Goal: Task Accomplishment & Management: Manage account settings

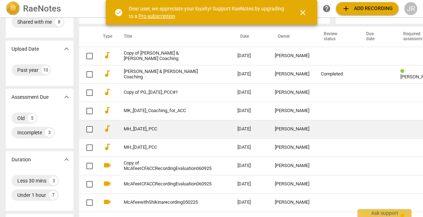
scroll to position [57, 0]
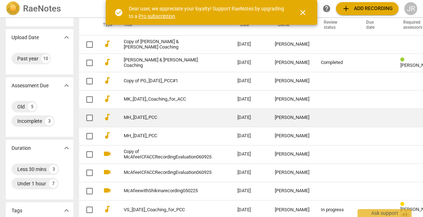
click at [395, 117] on td at bounding box center [419, 118] width 48 height 18
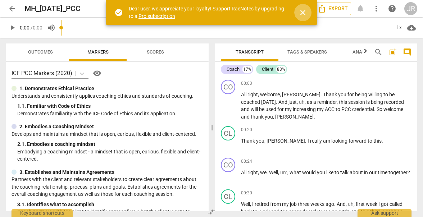
click at [304, 8] on span "close" at bounding box center [303, 12] width 9 height 9
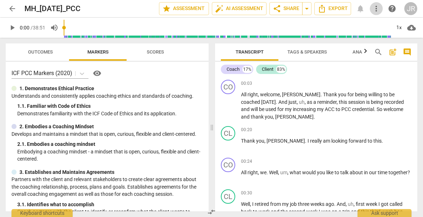
click at [379, 5] on span "more_vert" at bounding box center [376, 8] width 9 height 9
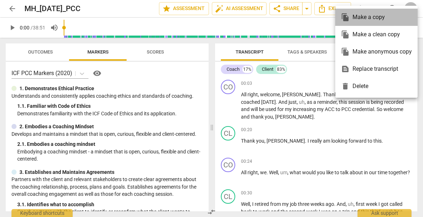
click at [371, 19] on div "file_copy Make a copy" at bounding box center [376, 17] width 71 height 17
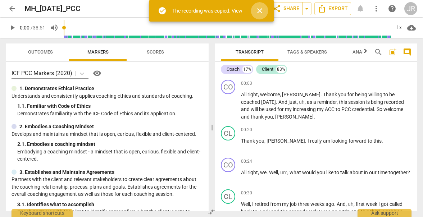
click at [260, 9] on span "close" at bounding box center [260, 10] width 9 height 9
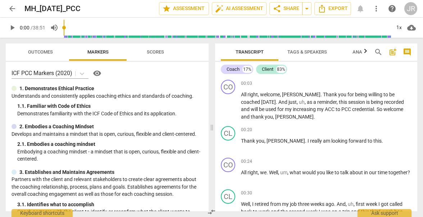
click at [16, 7] on span "arrow_back" at bounding box center [12, 8] width 9 height 9
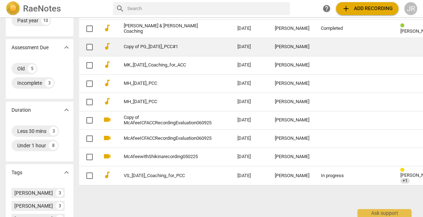
scroll to position [110, 0]
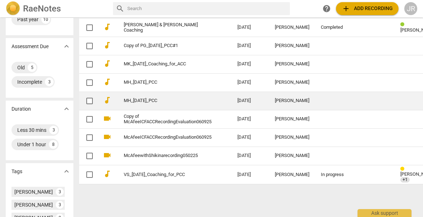
click at [181, 98] on link "MH_[DATE]_PCC" at bounding box center [168, 100] width 88 height 5
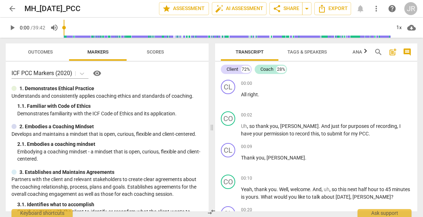
click at [5, 6] on header "arrow_back MH_[DATE]_PCC edit star Assessment auto_fix_high AI Assessment share…" at bounding box center [211, 8] width 423 height 17
click at [12, 8] on span "arrow_back" at bounding box center [12, 8] width 9 height 9
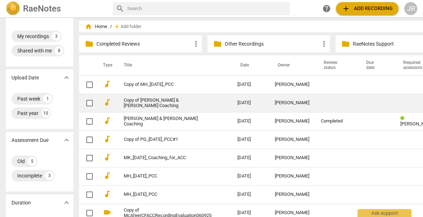
scroll to position [17, 0]
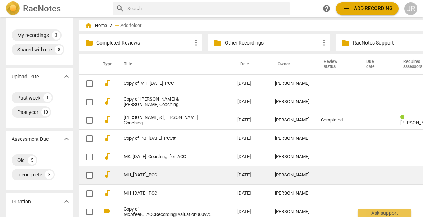
click at [148, 170] on td "MH_[DATE]_PCC" at bounding box center [173, 175] width 117 height 18
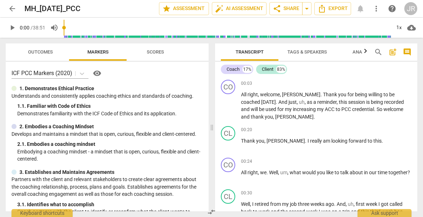
click at [11, 6] on span "arrow_back" at bounding box center [12, 8] width 9 height 9
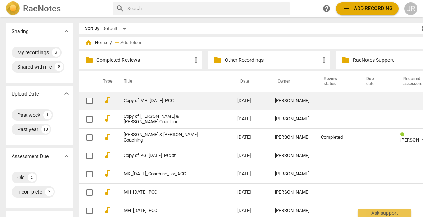
click at [167, 99] on link "Copy of MH_[DATE]_PCC" at bounding box center [168, 100] width 88 height 5
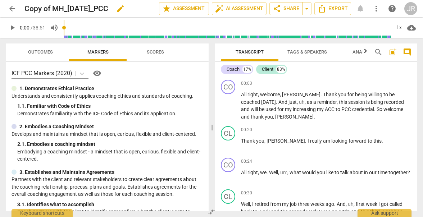
click at [139, 4] on div "Copy of MH_[DATE]_PCC edit" at bounding box center [88, 8] width 129 height 13
click at [127, 6] on span "edit" at bounding box center [120, 8] width 13 height 9
click at [48, 9] on input "Copy of MH_[DATE]_PCC #1" at bounding box center [75, 9] width 103 height 14
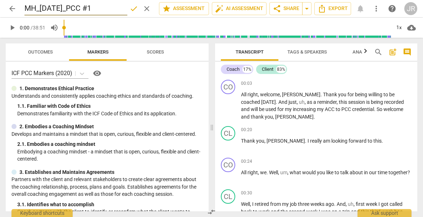
type input "MH_[DATE]_PCC #1"
click at [130, 10] on span "done" at bounding box center [134, 8] width 9 height 9
click at [11, 8] on span "arrow_back" at bounding box center [12, 8] width 9 height 9
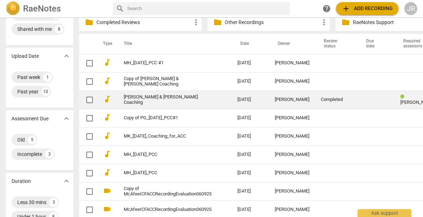
scroll to position [46, 0]
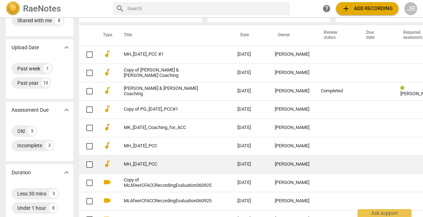
click at [163, 162] on link "MH_[DATE]_PCC" at bounding box center [168, 164] width 88 height 5
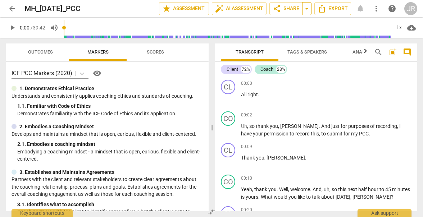
click at [307, 9] on span "arrow_drop_down" at bounding box center [307, 8] width 9 height 9
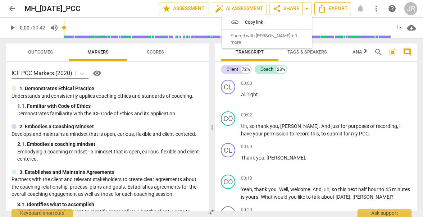
click at [338, 10] on span "Export" at bounding box center [333, 8] width 30 height 9
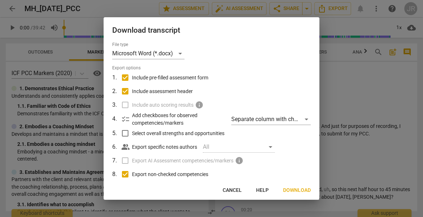
click at [346, 69] on div at bounding box center [211, 108] width 423 height 217
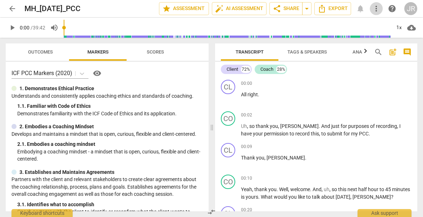
click at [377, 6] on span "more_vert" at bounding box center [376, 8] width 9 height 9
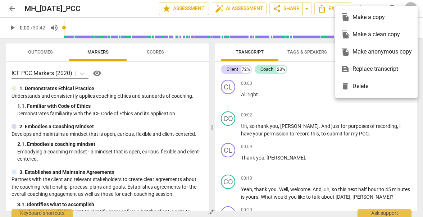
click at [371, 18] on div "file_copy Make a copy" at bounding box center [376, 17] width 71 height 17
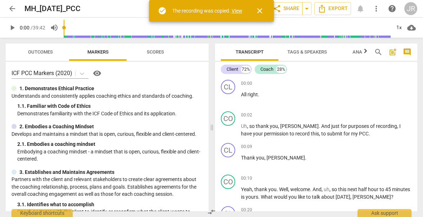
click at [12, 8] on span "arrow_back" at bounding box center [12, 8] width 9 height 9
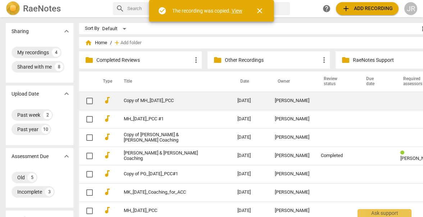
click at [155, 104] on td "Copy of MH_[DATE]_PCC" at bounding box center [173, 101] width 117 height 18
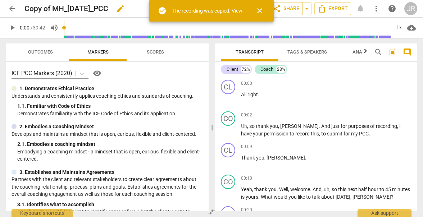
click at [125, 8] on span "edit" at bounding box center [120, 8] width 9 height 9
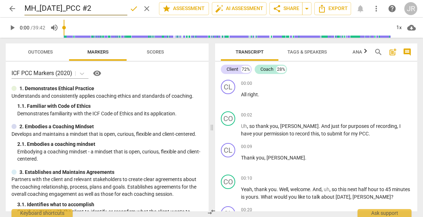
type input "MH_[DATE]_PCC #2"
click at [133, 8] on span "done" at bounding box center [134, 8] width 9 height 9
click at [13, 9] on span "arrow_back" at bounding box center [12, 8] width 9 height 9
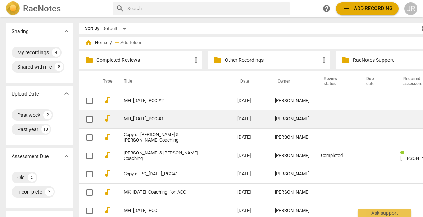
click at [162, 118] on link "MH_[DATE]_PCC #1" at bounding box center [168, 119] width 88 height 5
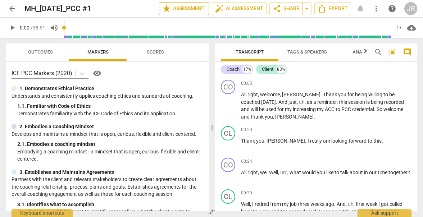
click at [189, 8] on span "star Assessment" at bounding box center [184, 8] width 44 height 9
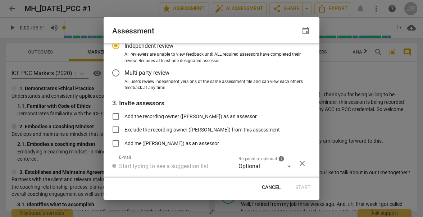
scroll to position [81, 0]
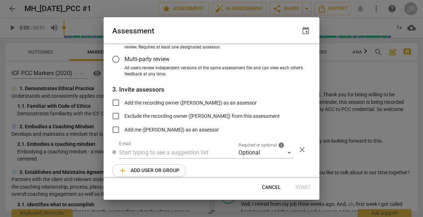
radio input "false"
click at [118, 102] on input "Add the recording owner ([PERSON_NAME]) as an assessor" at bounding box center [115, 102] width 17 height 17
checkbox input "true"
radio input "false"
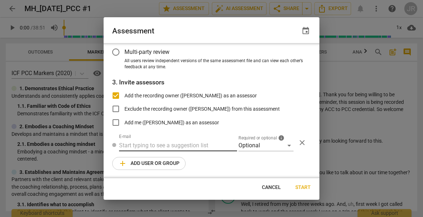
click at [154, 147] on input "text" at bounding box center [178, 146] width 118 height 12
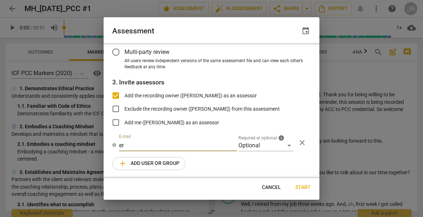
type input "e"
type input "coachwitheric@"
radio input "false"
type input "[EMAIL_ADDRESS][DOMAIN_NAME]"
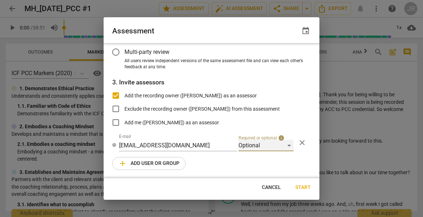
click at [287, 142] on div "Optional" at bounding box center [266, 146] width 55 height 12
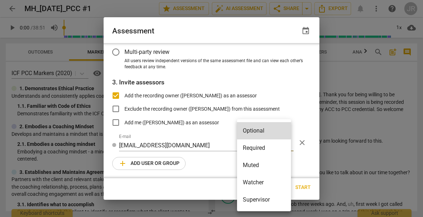
click at [280, 147] on li "Required" at bounding box center [264, 148] width 54 height 17
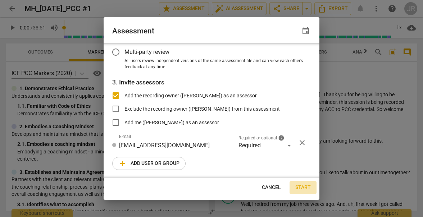
click at [306, 189] on span "Start" at bounding box center [303, 187] width 15 height 7
radio input "false"
type input "[PERSON_NAME] <[EMAIL_ADDRESS][DOMAIN_NAME]>"
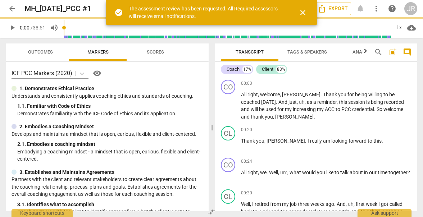
scroll to position [64, 0]
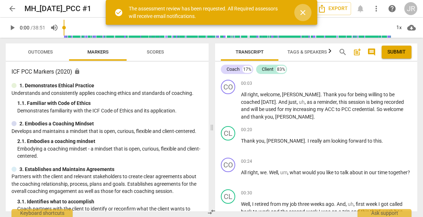
click at [308, 11] on span "close" at bounding box center [303, 12] width 17 height 9
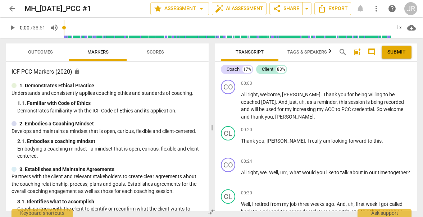
click at [378, 5] on span "more_vert" at bounding box center [376, 8] width 9 height 9
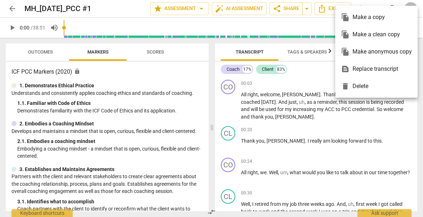
click at [378, 6] on ul "file_copy Make a copy file_copy Make a clean copy file_copy Make anonymous copy…" at bounding box center [377, 52] width 82 height 92
click at [199, 6] on div at bounding box center [211, 108] width 423 height 217
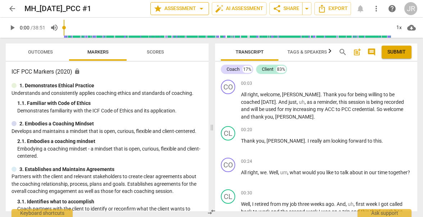
click at [199, 9] on span "arrow_drop_down" at bounding box center [201, 8] width 9 height 9
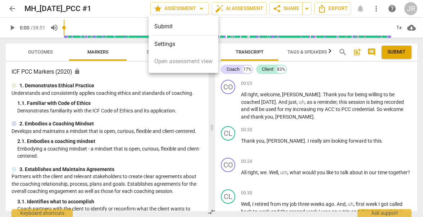
click at [175, 42] on li "Settings" at bounding box center [184, 44] width 70 height 17
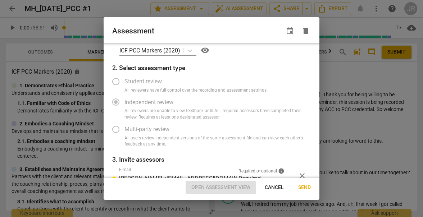
radio input "false"
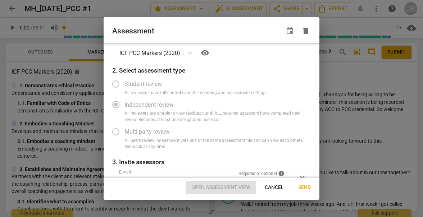
click at [290, 29] on span "event" at bounding box center [290, 31] width 9 height 9
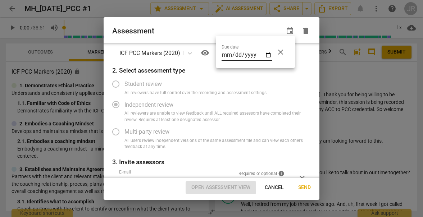
click at [267, 55] on input "date" at bounding box center [247, 55] width 50 height 10
type input "[DATE]"
click at [286, 130] on div at bounding box center [211, 108] width 423 height 217
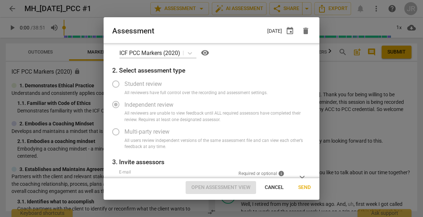
scroll to position [64, 0]
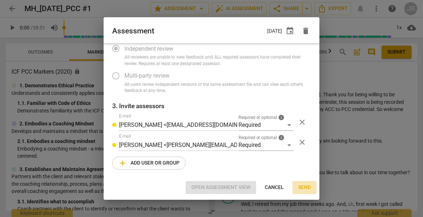
click at [305, 184] on span "Send" at bounding box center [304, 187] width 13 height 7
radio input "false"
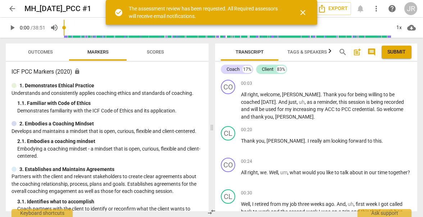
click at [12, 5] on span "arrow_back" at bounding box center [12, 8] width 9 height 9
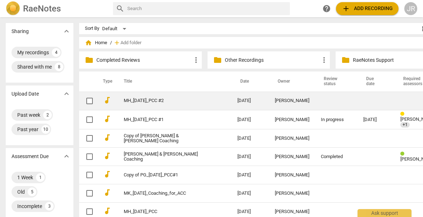
click at [176, 100] on link "MH_[DATE]_PCC #2" at bounding box center [168, 100] width 88 height 5
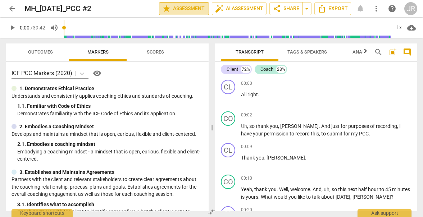
click at [190, 8] on span "star Assessment" at bounding box center [184, 8] width 44 height 9
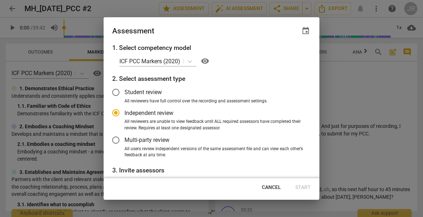
click at [274, 187] on span "Cancel" at bounding box center [271, 187] width 19 height 7
radio input "false"
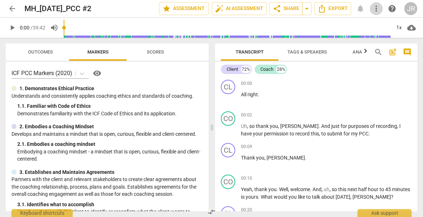
click at [377, 11] on span "more_vert" at bounding box center [376, 8] width 9 height 9
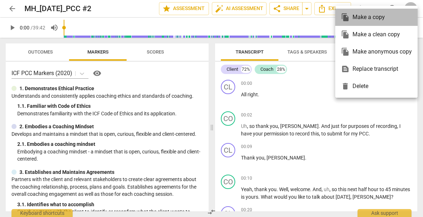
click at [377, 11] on div "file_copy Make a copy" at bounding box center [376, 17] width 71 height 17
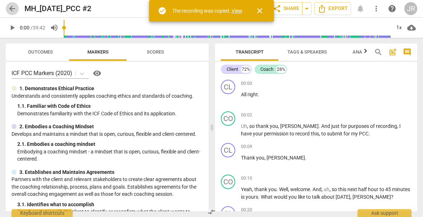
click at [14, 7] on span "arrow_back" at bounding box center [12, 8] width 9 height 9
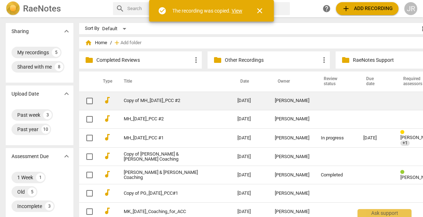
click at [82, 100] on input "checkbox" at bounding box center [89, 101] width 15 height 9
checkbox input "false"
click at [378, 98] on td at bounding box center [376, 101] width 37 height 18
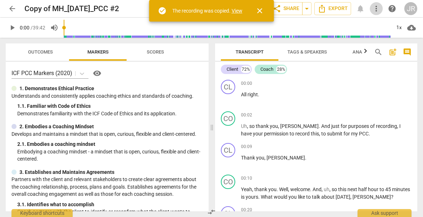
click at [379, 5] on span "more_vert" at bounding box center [376, 8] width 9 height 9
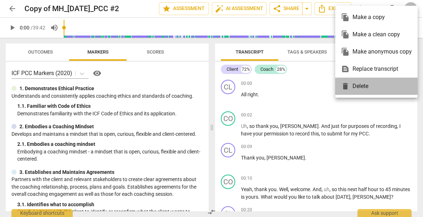
click at [363, 82] on div "delete Delete" at bounding box center [376, 86] width 71 height 17
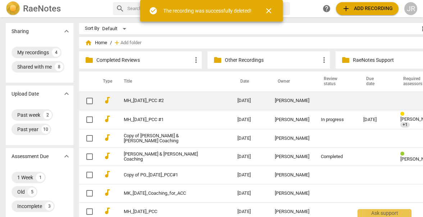
click at [151, 99] on link "MH_[DATE]_PCC #2" at bounding box center [168, 100] width 88 height 5
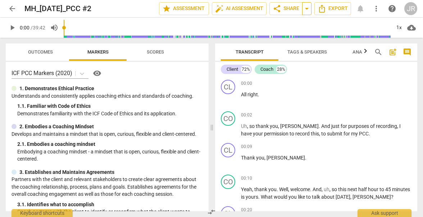
click at [309, 8] on span "arrow_drop_down" at bounding box center [307, 8] width 9 height 9
click at [197, 8] on span "star Assessment" at bounding box center [184, 8] width 44 height 9
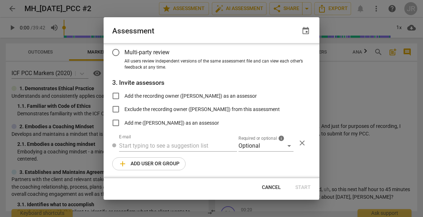
radio input "false"
click at [178, 142] on input "text" at bounding box center [178, 146] width 118 height 12
paste input "[PERSON_NAME][EMAIL_ADDRESS][DOMAIN_NAME]"
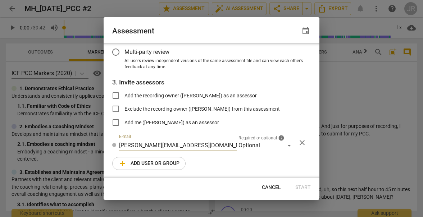
type input "[PERSON_NAME][EMAIL_ADDRESS][DOMAIN_NAME]"
radio input "false"
click at [119, 95] on input "Add the recording owner ([PERSON_NAME]) as an assessor" at bounding box center [115, 95] width 17 height 17
checkbox input "true"
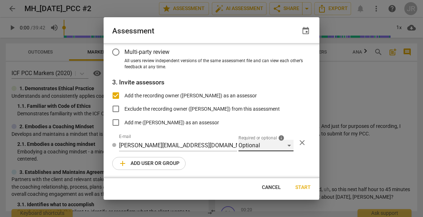
click at [283, 146] on div "Optional" at bounding box center [266, 146] width 55 height 12
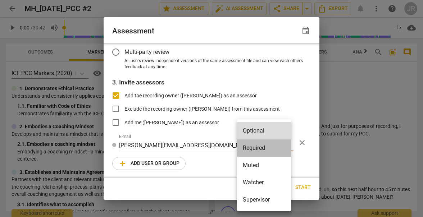
click at [279, 149] on li "Required" at bounding box center [264, 148] width 54 height 17
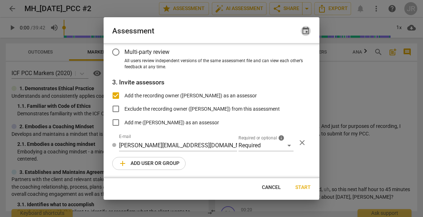
click at [305, 31] on span "event" at bounding box center [306, 31] width 9 height 9
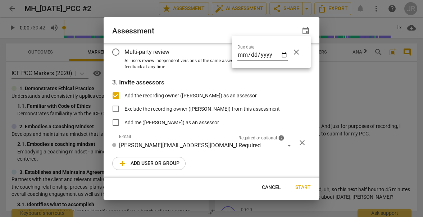
radio input "false"
click at [286, 54] on input "date" at bounding box center [263, 55] width 50 height 10
type input "[DATE]"
click at [296, 100] on div at bounding box center [211, 108] width 423 height 217
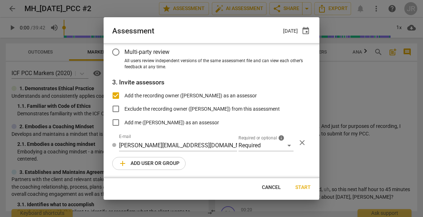
click at [301, 185] on span "Start" at bounding box center [303, 187] width 15 height 7
radio input "false"
type input "[PERSON_NAME] <[PERSON_NAME][EMAIL_ADDRESS][DOMAIN_NAME]>"
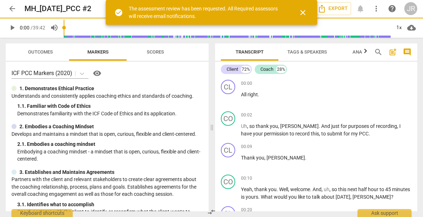
scroll to position [64, 0]
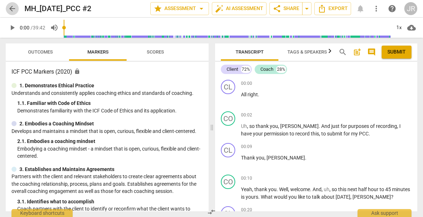
click at [15, 6] on span "arrow_back" at bounding box center [12, 8] width 9 height 9
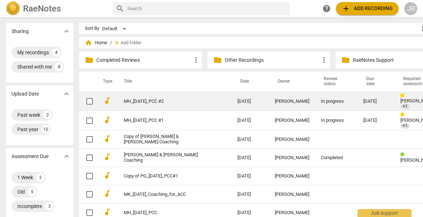
click at [409, 98] on span "[PERSON_NAME]" at bounding box center [418, 100] width 35 height 5
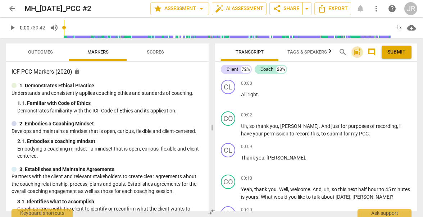
click at [357, 53] on span "post_add" at bounding box center [357, 52] width 9 height 9
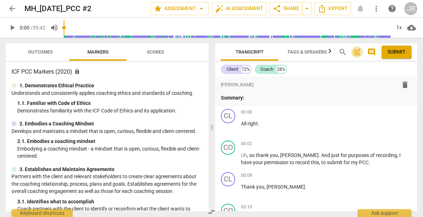
click at [357, 53] on span "post_add" at bounding box center [357, 52] width 9 height 9
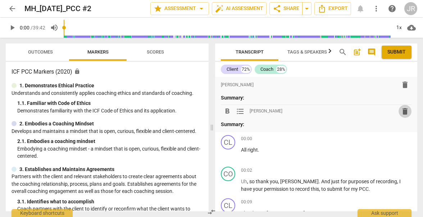
click at [403, 113] on span "delete" at bounding box center [405, 111] width 9 height 9
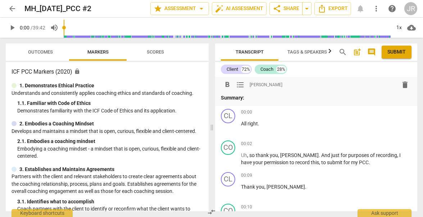
click at [402, 85] on span "delete" at bounding box center [405, 85] width 9 height 9
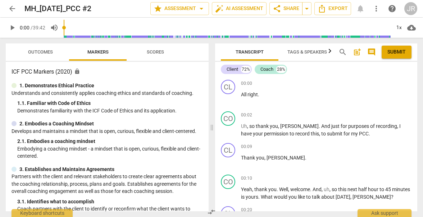
click at [311, 48] on span "Tags & Speakers" at bounding box center [307, 53] width 57 height 10
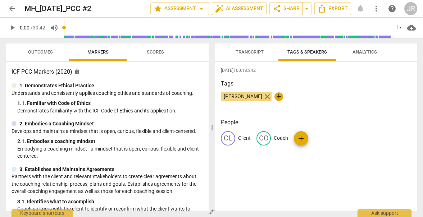
click at [265, 96] on span "close" at bounding box center [267, 97] width 9 height 9
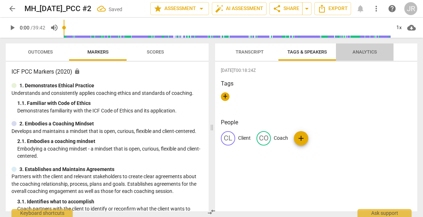
click at [371, 54] on span "Analytics" at bounding box center [365, 51] width 24 height 5
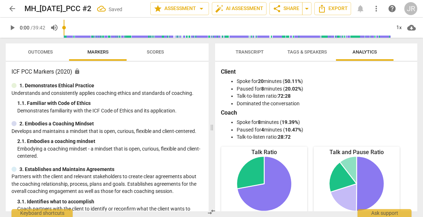
click at [270, 49] on span "Transcript" at bounding box center [249, 53] width 45 height 10
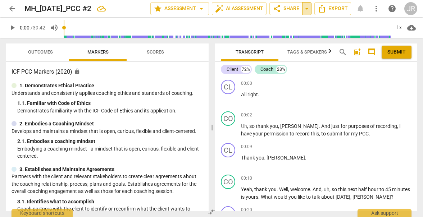
click at [309, 9] on span "arrow_drop_down" at bounding box center [307, 8] width 9 height 9
click at [200, 6] on span "arrow_drop_down" at bounding box center [201, 8] width 9 height 9
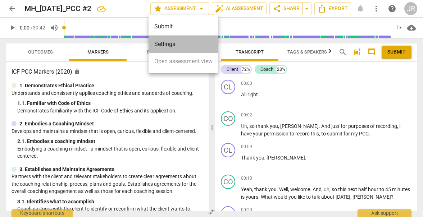
click at [183, 42] on li "Settings" at bounding box center [184, 44] width 70 height 17
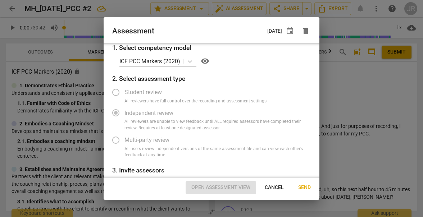
scroll to position [64, 0]
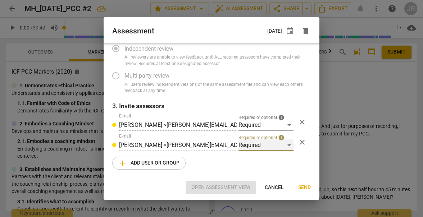
click at [285, 144] on div "Required" at bounding box center [266, 146] width 55 height 12
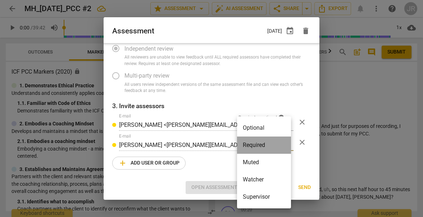
click at [285, 144] on li "Required" at bounding box center [264, 145] width 54 height 17
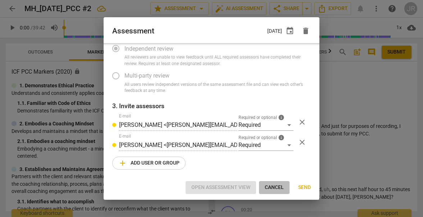
click at [271, 185] on span "Cancel" at bounding box center [274, 187] width 19 height 7
radio input "false"
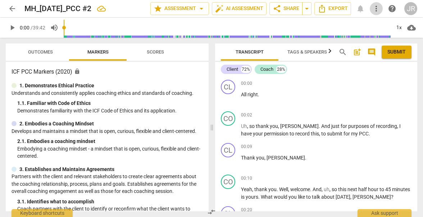
click at [375, 7] on span "more_vert" at bounding box center [376, 8] width 9 height 9
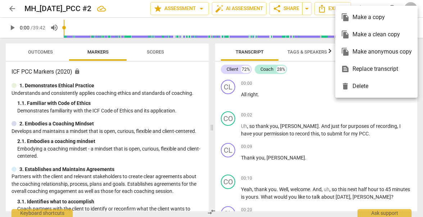
click at [309, 74] on div at bounding box center [211, 108] width 423 height 217
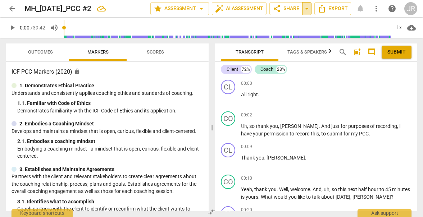
click at [310, 9] on span "arrow_drop_down" at bounding box center [307, 8] width 9 height 9
click at [396, 10] on span "help" at bounding box center [392, 8] width 9 height 9
click at [373, 50] on span "comment" at bounding box center [372, 52] width 9 height 9
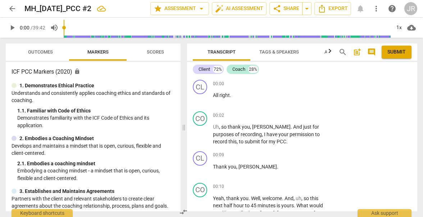
click at [373, 50] on span "comment" at bounding box center [372, 52] width 9 height 9
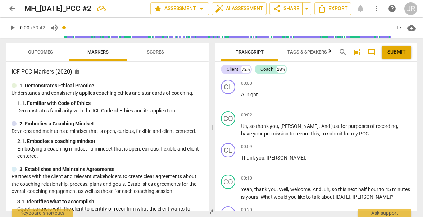
click at [373, 50] on span "comment" at bounding box center [372, 52] width 9 height 9
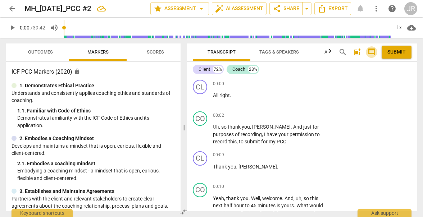
click at [373, 50] on span "comment" at bounding box center [372, 52] width 9 height 9
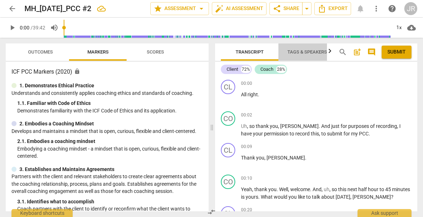
click at [325, 53] on span "Tags & Speakers" at bounding box center [308, 51] width 40 height 5
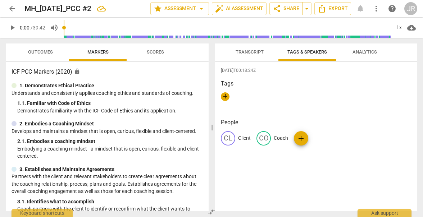
click at [362, 7] on div "arrow_back MH_[DATE]_PCC #2 edit star Assessment arrow_drop_down auto_fix_high …" at bounding box center [212, 8] width 412 height 13
click at [360, 7] on div "arrow_back MH_[DATE]_PCC #2 edit star Assessment arrow_drop_down auto_fix_high …" at bounding box center [212, 8] width 412 height 13
click at [343, 5] on span "Export" at bounding box center [333, 8] width 30 height 9
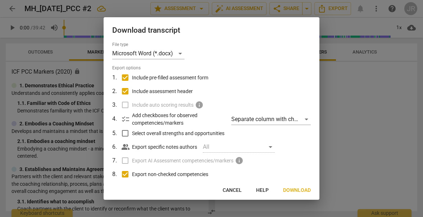
click at [354, 120] on div at bounding box center [211, 108] width 423 height 217
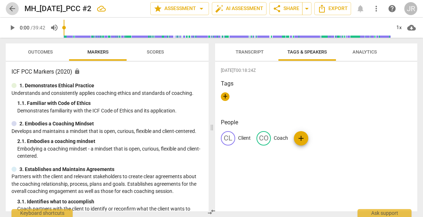
click at [12, 10] on span "arrow_back" at bounding box center [12, 8] width 9 height 9
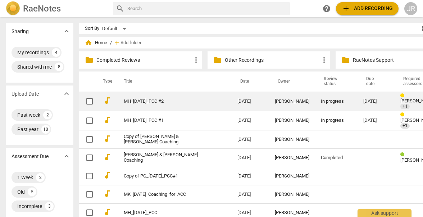
click at [404, 98] on span "[PERSON_NAME]" at bounding box center [418, 100] width 35 height 5
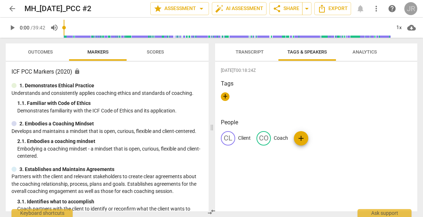
click at [408, 8] on div "JR" at bounding box center [411, 8] width 13 height 13
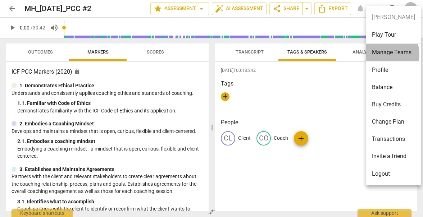
click at [385, 54] on li "Manage Teams" at bounding box center [394, 53] width 55 height 18
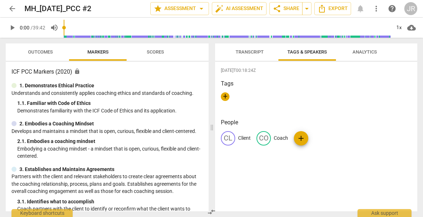
click at [234, 50] on span "Transcript" at bounding box center [249, 53] width 45 height 10
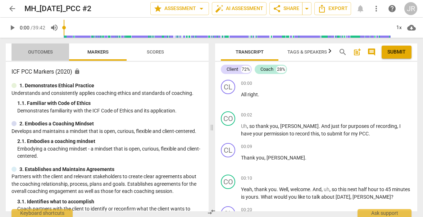
click at [45, 51] on span "Outcomes" at bounding box center [40, 51] width 25 height 5
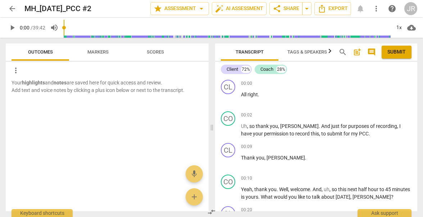
click at [154, 47] on button "Scores" at bounding box center [156, 52] width 58 height 17
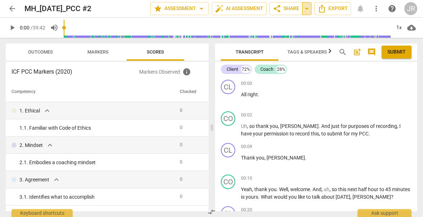
click at [307, 6] on span "arrow_drop_down" at bounding box center [307, 8] width 9 height 9
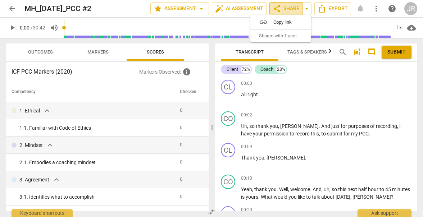
click at [292, 6] on span "share Share" at bounding box center [286, 8] width 27 height 9
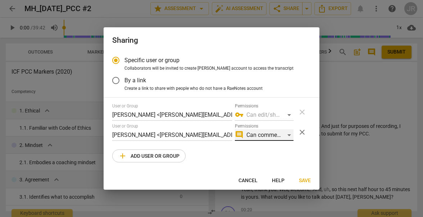
click at [288, 134] on div "comment Can comment" at bounding box center [264, 136] width 59 height 12
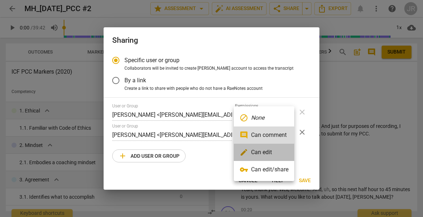
click at [280, 150] on li "edit Can edit" at bounding box center [264, 152] width 60 height 17
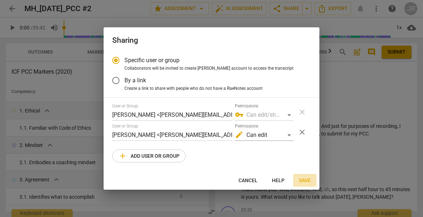
click at [303, 178] on span "Save" at bounding box center [305, 181] width 12 height 7
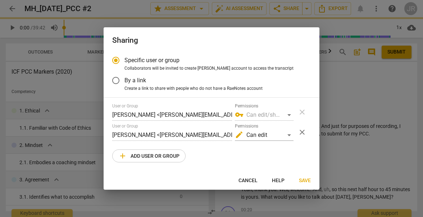
radio input "false"
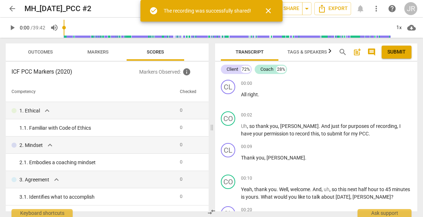
click at [12, 7] on span "arrow_back" at bounding box center [12, 8] width 9 height 9
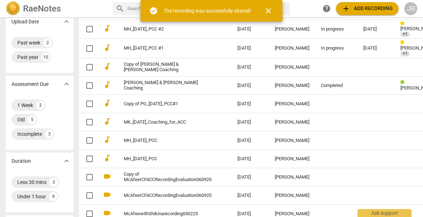
scroll to position [73, 0]
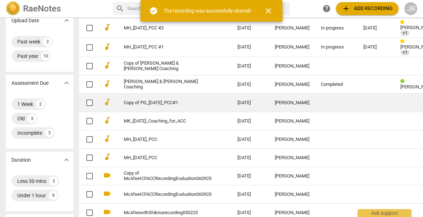
click at [161, 100] on link "Copy of PG_[DATE]_PCC#1" at bounding box center [168, 102] width 88 height 5
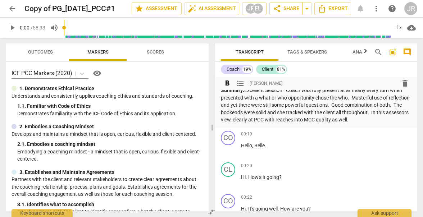
scroll to position [7, 0]
click at [307, 8] on span "arrow_drop_down" at bounding box center [307, 8] width 9 height 9
click at [12, 5] on span "arrow_back" at bounding box center [12, 8] width 9 height 9
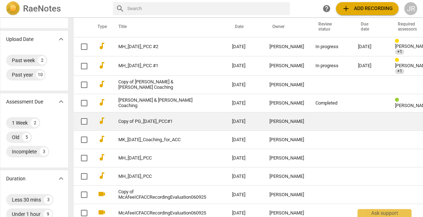
scroll to position [55, 32]
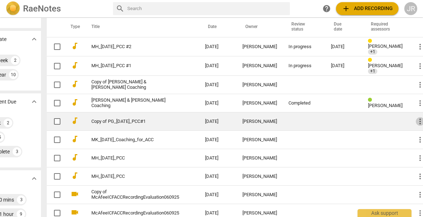
click at [416, 117] on span "more_vert" at bounding box center [420, 121] width 9 height 9
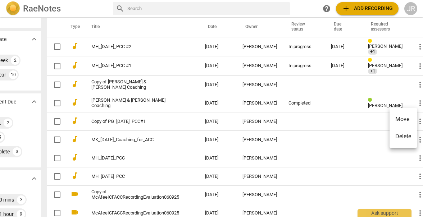
click at [411, 120] on li "Move" at bounding box center [403, 119] width 27 height 17
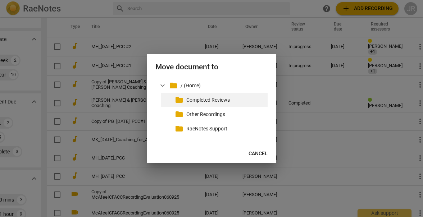
click at [228, 100] on p "Completed Reviews" at bounding box center [226, 100] width 78 height 8
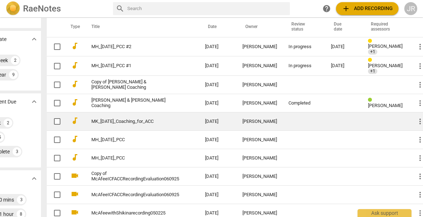
click at [134, 119] on link "MK_[DATE]_Coaching_for_ACC" at bounding box center [135, 121] width 88 height 5
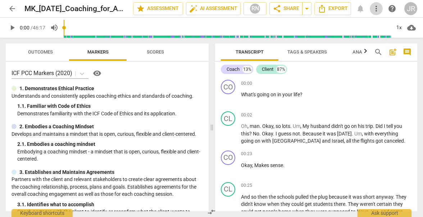
click at [376, 9] on span "more_vert" at bounding box center [376, 8] width 9 height 9
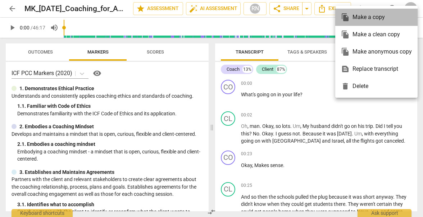
click at [380, 20] on div "file_copy Make a copy" at bounding box center [376, 17] width 71 height 17
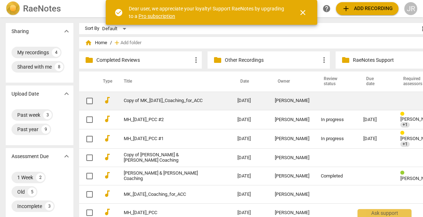
click at [176, 103] on link "Copy of MK_[DATE]_Coaching_for_ACC" at bounding box center [168, 100] width 88 height 5
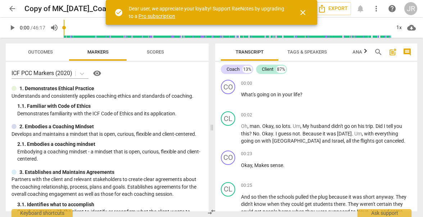
click at [303, 8] on span "close" at bounding box center [303, 12] width 9 height 9
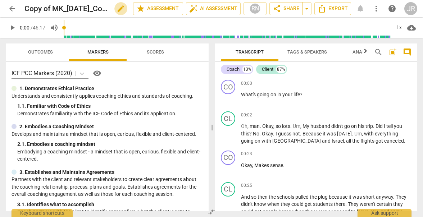
click at [118, 9] on span "edit" at bounding box center [121, 8] width 9 height 9
type input "MK_06.18.2025_Coaching_for_ACC_Assessor View"
click at [106, 7] on span "done" at bounding box center [108, 8] width 9 height 9
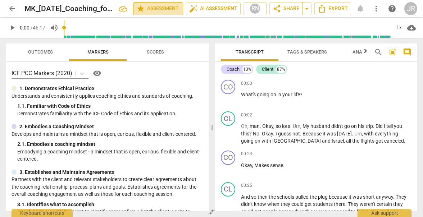
click at [174, 10] on span "star Assessment" at bounding box center [158, 8] width 44 height 9
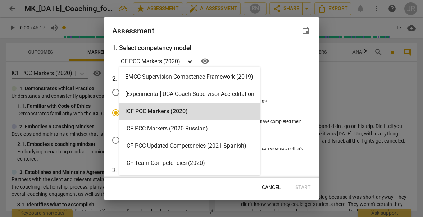
click at [190, 61] on icon at bounding box center [190, 61] width 7 height 7
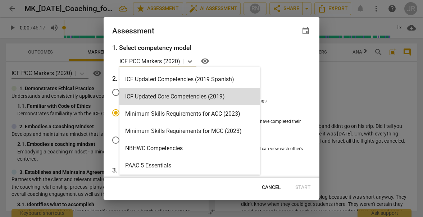
scroll to position [118, 0]
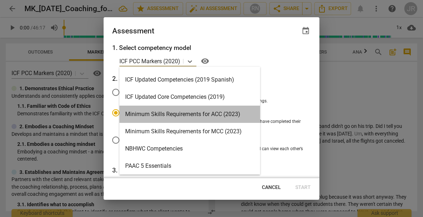
click at [190, 113] on div "Minimum Skills Requirements for ACC (2023)" at bounding box center [190, 114] width 141 height 17
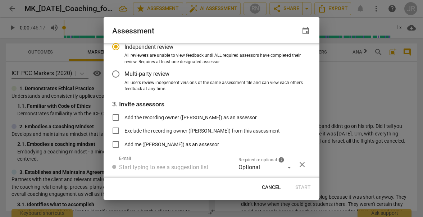
scroll to position [72, 0]
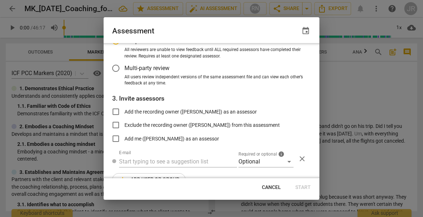
radio input "false"
click at [117, 112] on input "Add the recording owner ([PERSON_NAME]) as an assessor" at bounding box center [115, 111] width 17 height 17
checkbox input "true"
radio input "false"
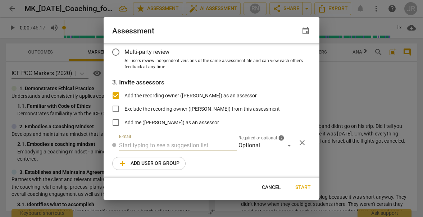
click at [205, 143] on input "text" at bounding box center [178, 146] width 118 height 12
paste input "[PERSON_NAME][EMAIL_ADDRESS][DOMAIN_NAME]"
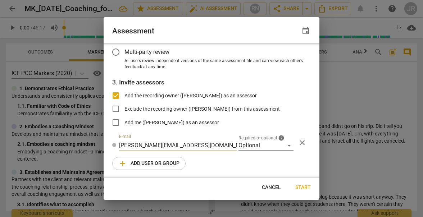
type input "[PERSON_NAME][EMAIL_ADDRESS][DOMAIN_NAME]"
click at [282, 146] on div "Optional" at bounding box center [266, 146] width 55 height 12
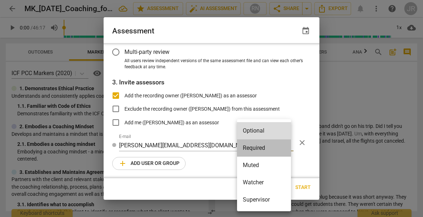
click at [272, 154] on li "Required" at bounding box center [264, 148] width 54 height 17
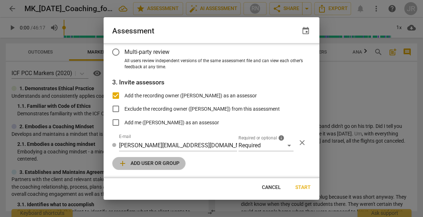
click at [171, 163] on span "add Add user or group" at bounding box center [148, 164] width 61 height 9
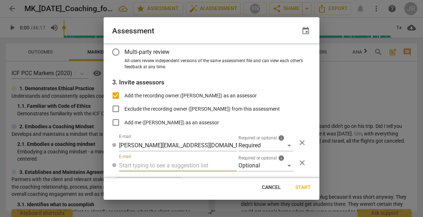
radio input "false"
type input "[EMAIL_ADDRESS][DOMAIN_NAME]"
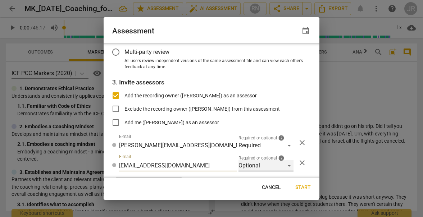
click at [284, 165] on div "Optional" at bounding box center [266, 166] width 55 height 12
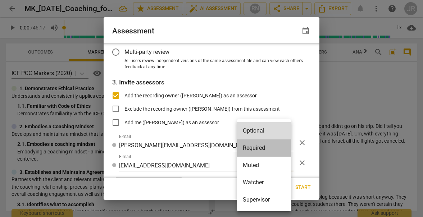
click at [274, 150] on li "Required" at bounding box center [264, 148] width 54 height 17
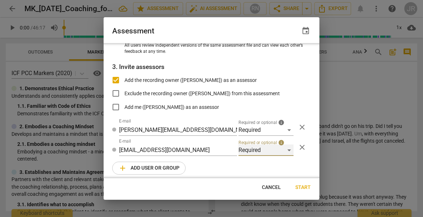
scroll to position [108, 0]
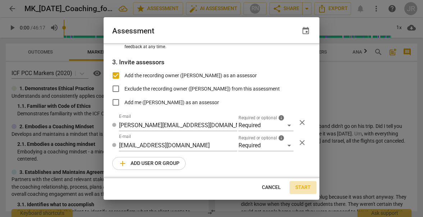
click at [304, 186] on span "Start" at bounding box center [303, 187] width 15 height 7
radio input "false"
type input "[PERSON_NAME] <[EMAIL_ADDRESS][DOMAIN_NAME]>"
type input "[PERSON_NAME] <[PERSON_NAME][EMAIL_ADDRESS][DOMAIN_NAME]>"
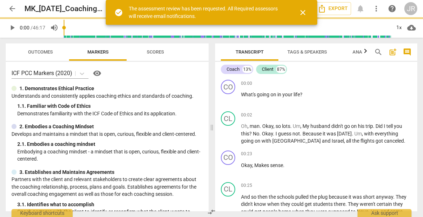
scroll to position [85, 0]
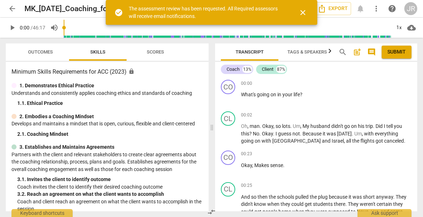
click at [16, 8] on span "arrow_back" at bounding box center [12, 8] width 9 height 9
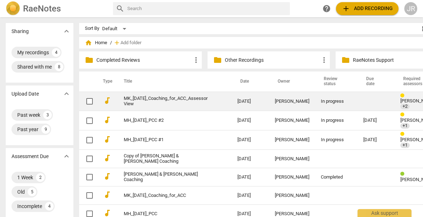
scroll to position [0, 37]
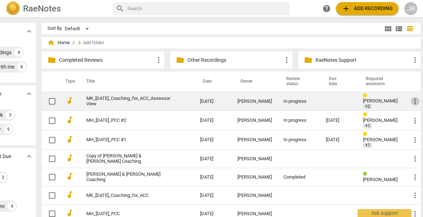
click at [411, 102] on span "more_vert" at bounding box center [415, 101] width 9 height 9
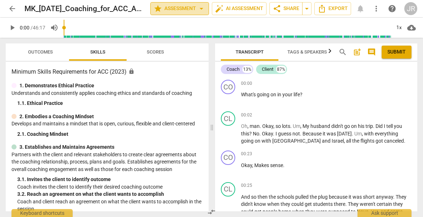
click at [201, 8] on span "arrow_drop_down" at bounding box center [201, 8] width 9 height 9
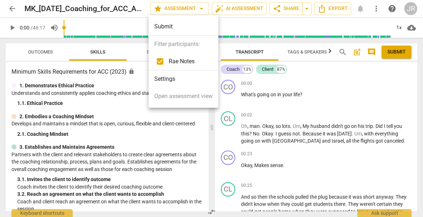
click at [175, 75] on li "Settings" at bounding box center [184, 79] width 70 height 17
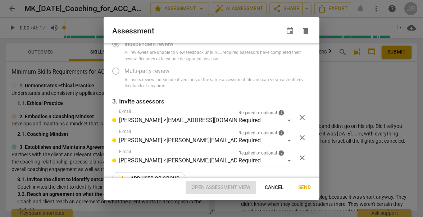
scroll to position [85, 0]
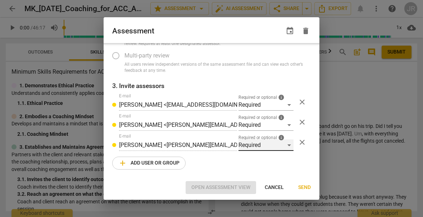
click at [284, 146] on div "Required" at bounding box center [266, 146] width 55 height 12
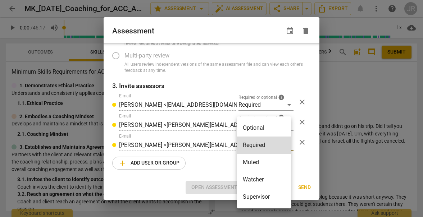
click at [227, 143] on div at bounding box center [211, 108] width 423 height 217
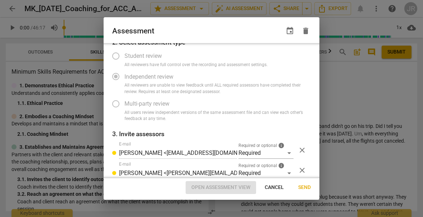
scroll to position [0, 0]
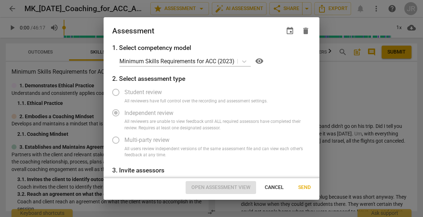
click at [278, 190] on span "Cancel" at bounding box center [274, 187] width 19 height 7
radio input "false"
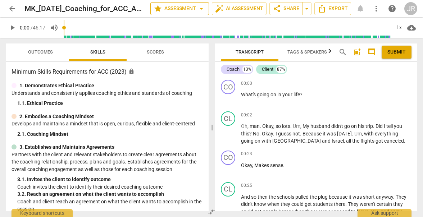
click at [203, 6] on span "arrow_drop_down" at bounding box center [201, 8] width 9 height 9
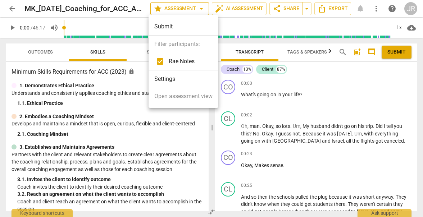
click at [203, 6] on div at bounding box center [211, 108] width 423 height 217
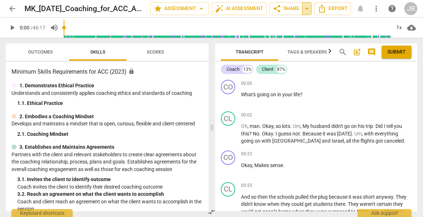
click at [310, 8] on span "arrow_drop_down" at bounding box center [307, 8] width 9 height 9
click at [310, 9] on span "arrow_drop_down" at bounding box center [307, 8] width 9 height 9
click at [297, 6] on span "share Share" at bounding box center [286, 8] width 27 height 9
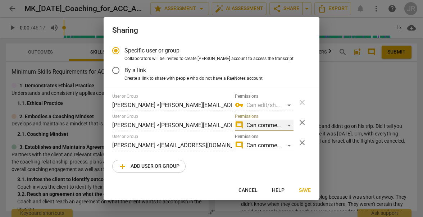
click at [288, 123] on div "comment Can comment" at bounding box center [264, 126] width 59 height 12
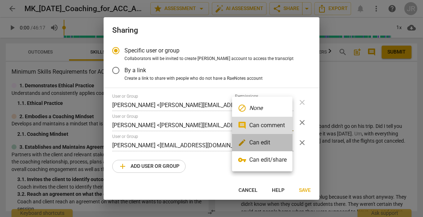
click at [277, 139] on li "edit Can edit" at bounding box center [262, 142] width 60 height 17
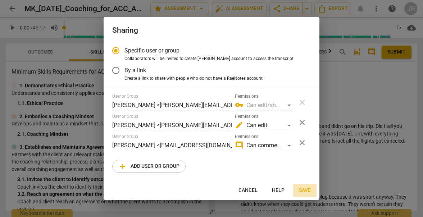
click at [301, 188] on span "Save" at bounding box center [305, 190] width 12 height 7
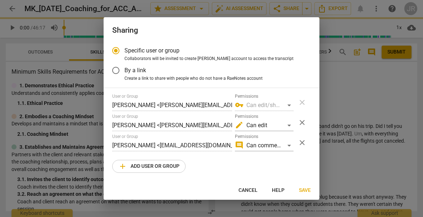
radio input "false"
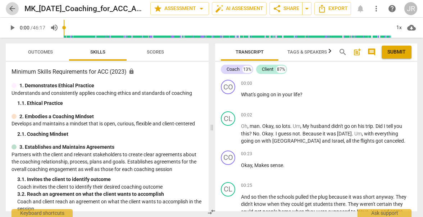
click at [13, 6] on span "arrow_back" at bounding box center [12, 8] width 9 height 9
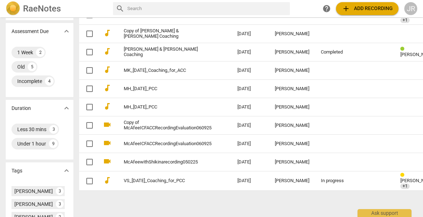
scroll to position [127, 0]
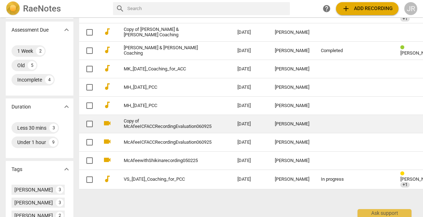
click at [136, 122] on link "Copy of McAfeeICFACCRecordingEvaluation060925" at bounding box center [168, 124] width 88 height 11
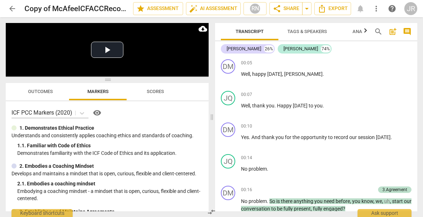
click at [9, 5] on span "arrow_back" at bounding box center [12, 8] width 9 height 9
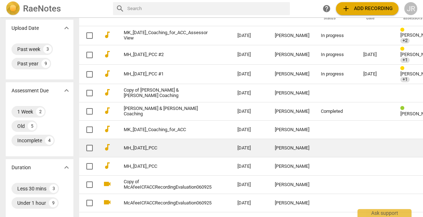
scroll to position [68, 0]
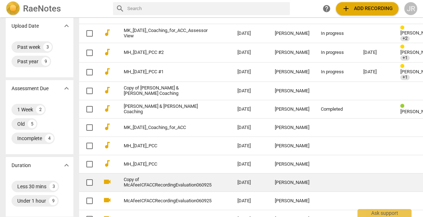
click at [163, 178] on link "Copy of McAfeeICFACCRecordingEvaluation060925" at bounding box center [168, 183] width 88 height 11
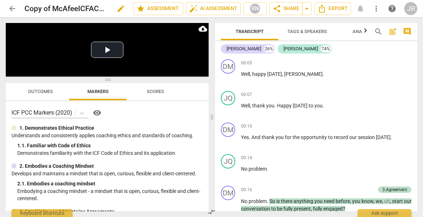
click at [117, 11] on span "edit" at bounding box center [121, 8] width 9 height 9
type input "DM_ACCRecordingEvaluation060925_Assessor View"
click at [107, 8] on span "done" at bounding box center [108, 8] width 9 height 9
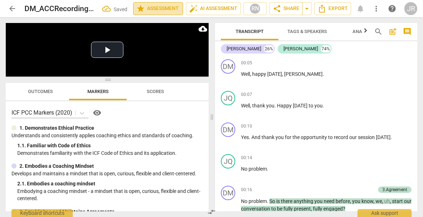
click at [171, 6] on span "star Assessment" at bounding box center [158, 8] width 44 height 9
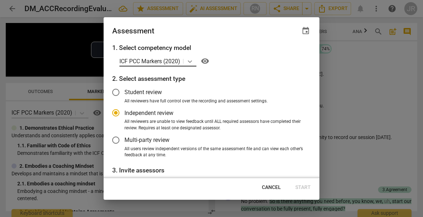
click at [191, 63] on icon at bounding box center [190, 61] width 7 height 7
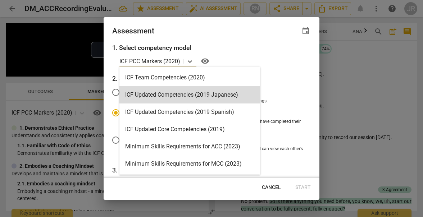
scroll to position [89, 0]
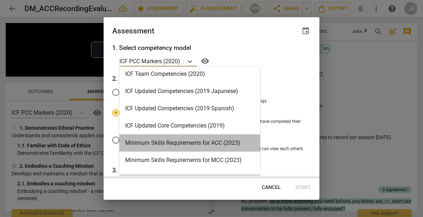
click at [194, 140] on div "Minimum Skills Requirements for ACC (2023)" at bounding box center [190, 143] width 141 height 17
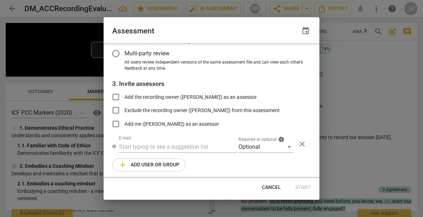
scroll to position [88, 0]
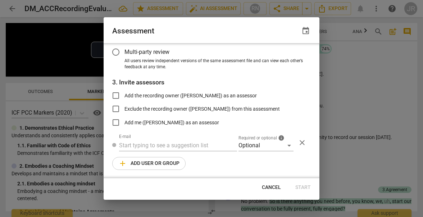
radio input "false"
click at [116, 95] on input "Add the recording owner ([PERSON_NAME]) as an assessor" at bounding box center [115, 95] width 17 height 17
checkbox input "true"
radio input "false"
click at [186, 147] on input "text" at bounding box center [178, 146] width 118 height 12
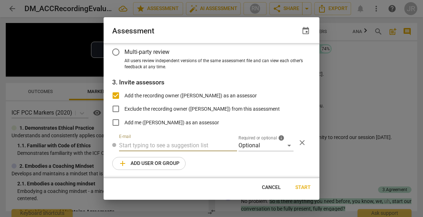
paste input "[PERSON_NAME][EMAIL_ADDRESS][DOMAIN_NAME]"
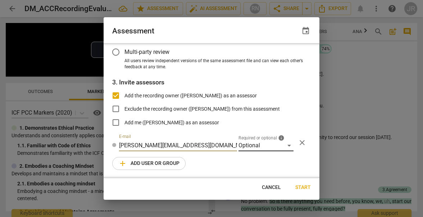
type input "[PERSON_NAME][EMAIL_ADDRESS][DOMAIN_NAME]"
click at [278, 143] on div "Optional" at bounding box center [266, 146] width 55 height 12
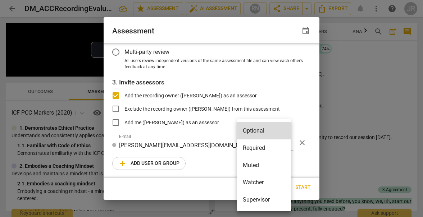
click at [275, 151] on li "Required" at bounding box center [264, 148] width 54 height 17
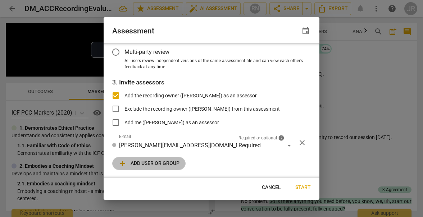
click at [165, 163] on span "add Add user or group" at bounding box center [148, 164] width 61 height 9
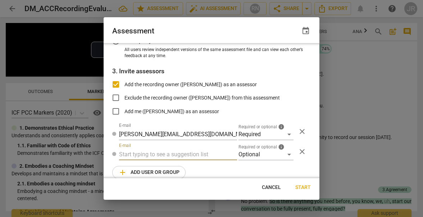
radio input "false"
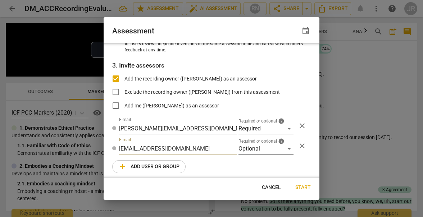
type input "[EMAIL_ADDRESS][DOMAIN_NAME]"
click at [268, 146] on div "Optional" at bounding box center [266, 149] width 55 height 12
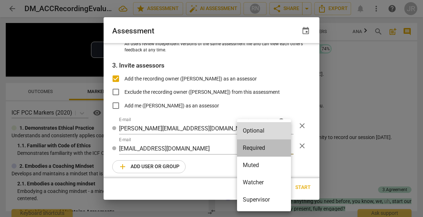
click at [266, 148] on li "Required" at bounding box center [264, 148] width 54 height 17
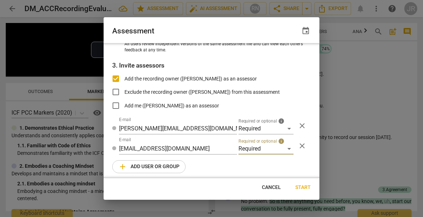
click at [305, 188] on span "Start" at bounding box center [303, 187] width 15 height 7
radio input "false"
type input "[PERSON_NAME] <[EMAIL_ADDRESS][DOMAIN_NAME]>"
type input "[PERSON_NAME] <[PERSON_NAME][EMAIL_ADDRESS][DOMAIN_NAME]>"
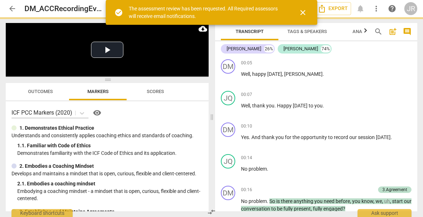
scroll to position [85, 0]
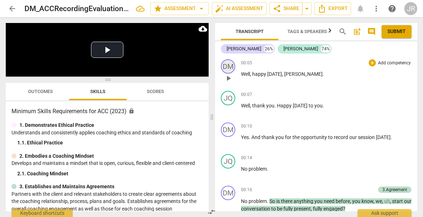
click at [232, 69] on div "DM" at bounding box center [228, 66] width 14 height 14
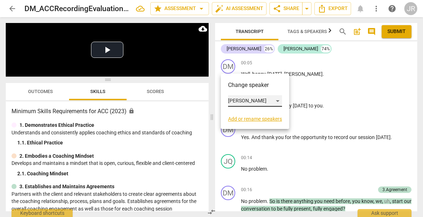
click at [277, 102] on div "[PERSON_NAME]" at bounding box center [255, 101] width 54 height 12
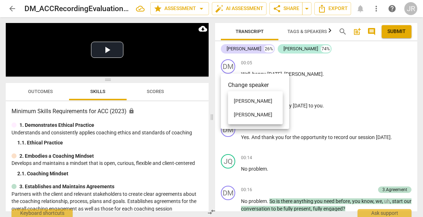
click at [277, 102] on li "[PERSON_NAME]" at bounding box center [255, 101] width 55 height 14
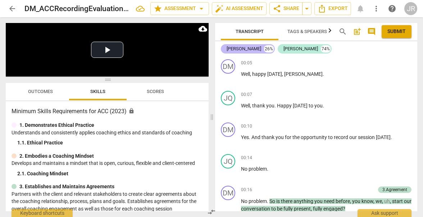
click at [256, 48] on div "Diana McAfee 26%" at bounding box center [248, 48] width 54 height 9
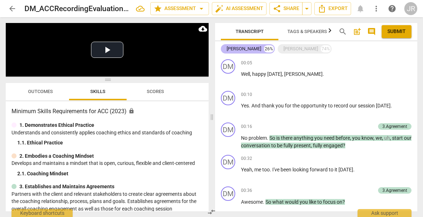
click at [256, 48] on div "Diana McAfee 26%" at bounding box center [248, 48] width 54 height 9
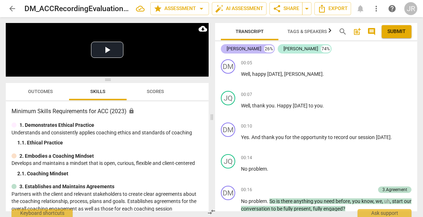
click at [256, 48] on div "Diana McAfee 26%" at bounding box center [248, 48] width 54 height 9
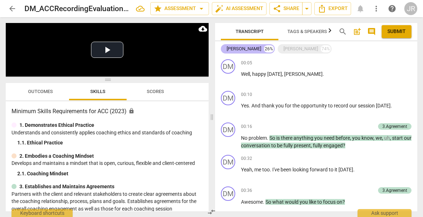
click at [256, 48] on div "Diana McAfee 26%" at bounding box center [248, 48] width 54 height 9
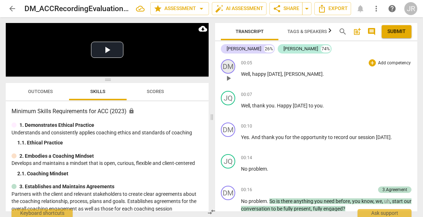
click at [230, 64] on div "DM" at bounding box center [228, 66] width 14 height 14
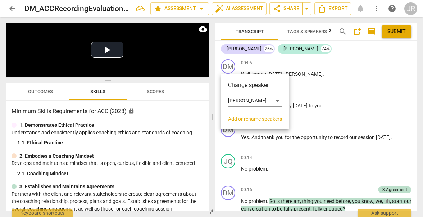
click at [238, 84] on h3 "Change speaker" at bounding box center [255, 85] width 54 height 9
click at [239, 85] on h3 "Change speaker" at bounding box center [255, 85] width 54 height 9
click at [242, 85] on h3 "Change speaker" at bounding box center [255, 85] width 54 height 9
click at [254, 118] on link "Add or rename speakers" at bounding box center [255, 119] width 54 height 6
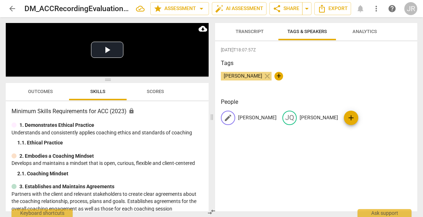
click at [230, 117] on span "edit" at bounding box center [228, 118] width 9 height 9
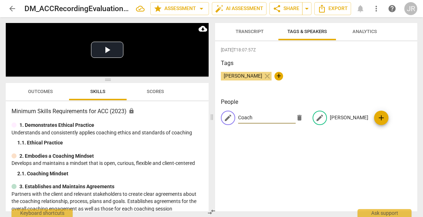
type input "Coach"
click at [316, 118] on span "edit" at bounding box center [320, 118] width 9 height 9
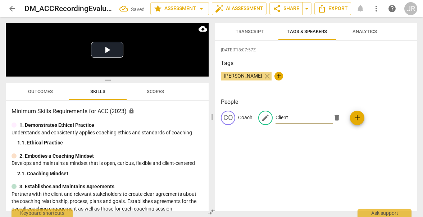
type input "Client"
click at [313, 148] on div "2025-06-18T18:07:57Z Tags Diana McAfee close + People CO Coach edit Client dele…" at bounding box center [316, 126] width 202 height 170
click at [263, 76] on span "close" at bounding box center [267, 76] width 9 height 9
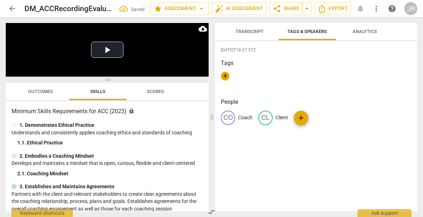
click at [254, 34] on span "Transcript" at bounding box center [250, 31] width 28 height 5
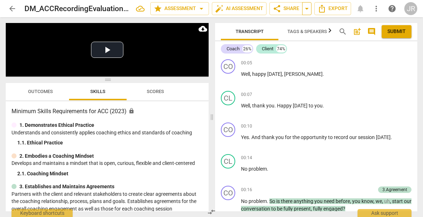
click at [306, 9] on span "arrow_drop_down" at bounding box center [307, 8] width 9 height 9
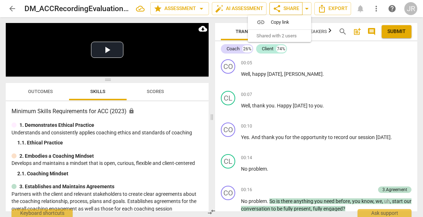
click at [292, 7] on span "share Share" at bounding box center [286, 8] width 27 height 9
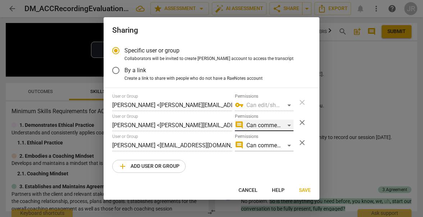
click at [267, 124] on div "comment Can comment" at bounding box center [264, 126] width 59 height 12
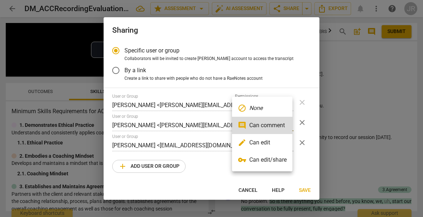
click at [257, 142] on li "edit Can edit" at bounding box center [262, 142] width 60 height 17
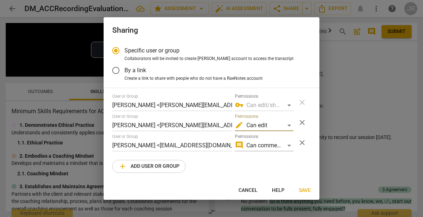
click at [304, 188] on span "Save" at bounding box center [305, 190] width 12 height 7
radio input "false"
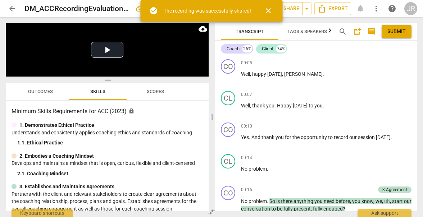
click at [274, 12] on span "close" at bounding box center [268, 10] width 17 height 9
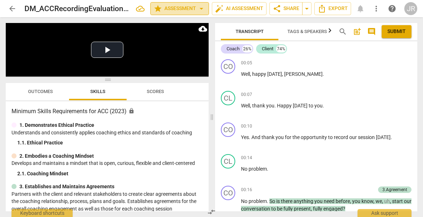
click at [202, 10] on span "arrow_drop_down" at bounding box center [201, 8] width 9 height 9
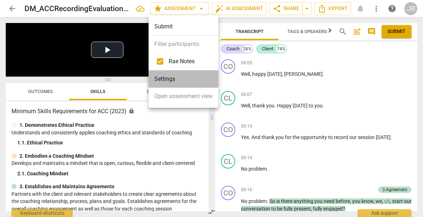
click at [180, 75] on li "Settings" at bounding box center [184, 79] width 70 height 17
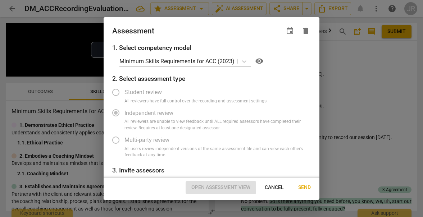
radio input "false"
click at [291, 28] on span "event" at bounding box center [290, 31] width 9 height 9
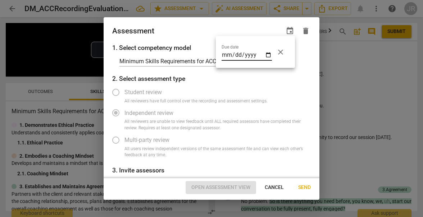
click at [271, 53] on input "date" at bounding box center [247, 55] width 50 height 10
type input "2025-09-12"
click at [305, 186] on div at bounding box center [211, 108] width 423 height 217
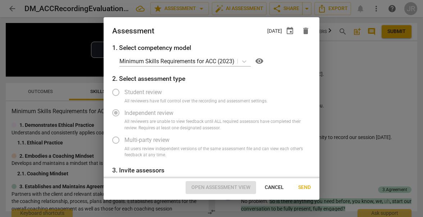
click at [305, 187] on span "Send" at bounding box center [304, 187] width 13 height 7
radio input "false"
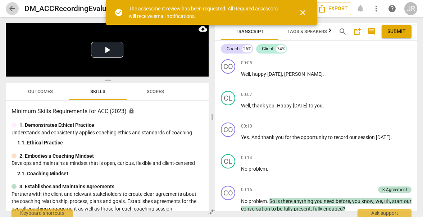
click at [14, 6] on span "arrow_back" at bounding box center [12, 8] width 9 height 9
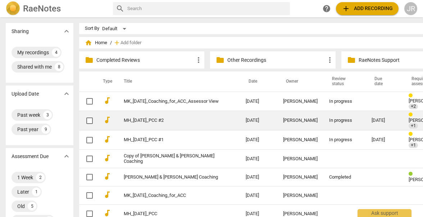
click at [158, 118] on link "MH_[DATE]_PCC #2" at bounding box center [172, 120] width 96 height 5
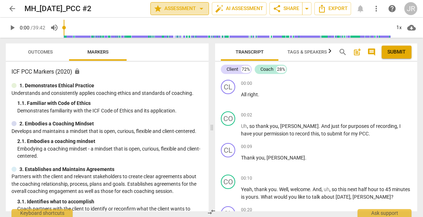
click at [200, 7] on span "arrow_drop_down" at bounding box center [201, 8] width 9 height 9
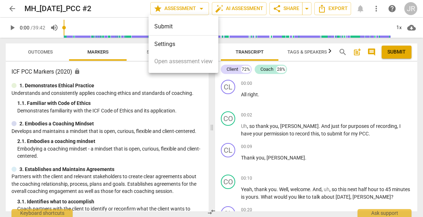
click at [181, 44] on li "Settings" at bounding box center [184, 44] width 70 height 17
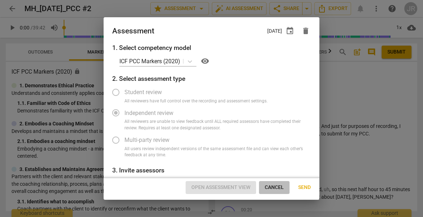
click at [274, 187] on span "Cancel" at bounding box center [274, 187] width 19 height 7
radio input "false"
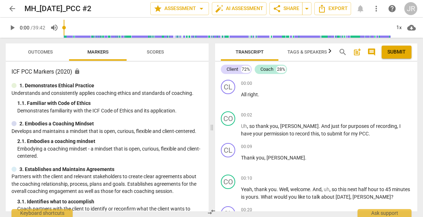
click at [12, 8] on span "arrow_back" at bounding box center [12, 8] width 9 height 9
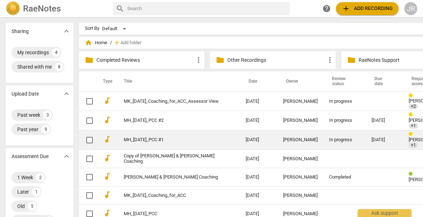
click at [163, 141] on td "MH_[DATE]_PCC #1" at bounding box center [177, 140] width 125 height 19
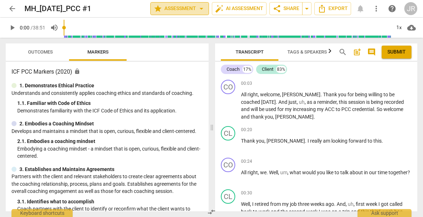
click at [199, 11] on span "arrow_drop_down" at bounding box center [201, 8] width 9 height 9
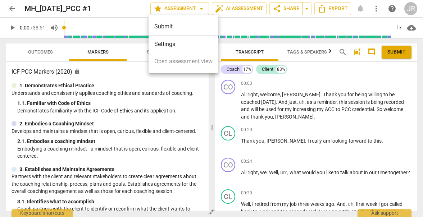
click at [195, 39] on li "Settings" at bounding box center [184, 44] width 70 height 17
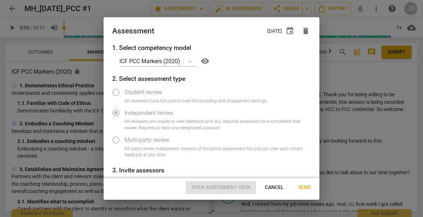
click at [279, 188] on span "Cancel" at bounding box center [274, 187] width 19 height 7
radio input "false"
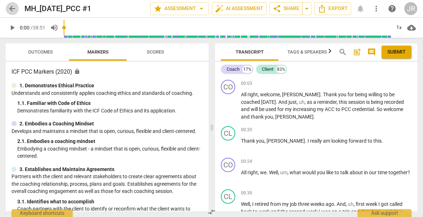
click at [10, 6] on span "arrow_back" at bounding box center [12, 8] width 9 height 9
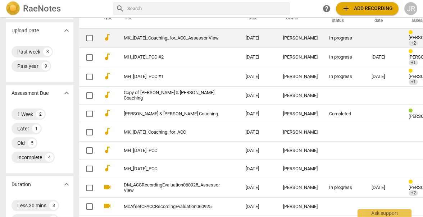
scroll to position [66, 0]
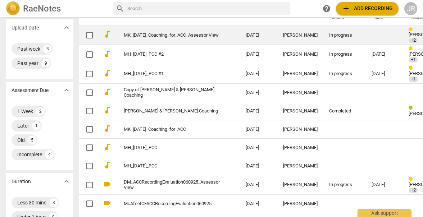
click at [163, 38] on link "MK_06.18.2025_Coaching_for_ACC_Assessor View" at bounding box center [172, 35] width 96 height 5
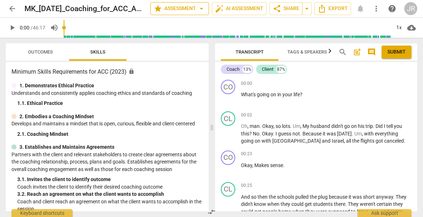
click at [201, 9] on span "arrow_drop_down" at bounding box center [201, 8] width 9 height 9
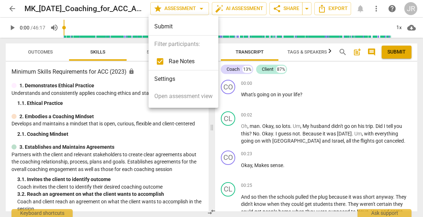
click at [179, 79] on li "Settings" at bounding box center [184, 79] width 70 height 17
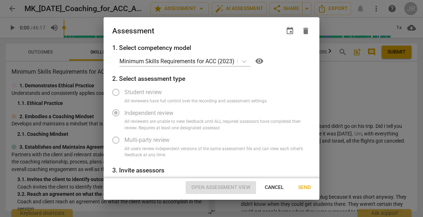
radio input "false"
click at [292, 30] on span "event" at bounding box center [290, 31] width 9 height 9
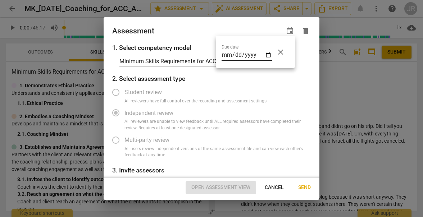
click at [271, 54] on input "date" at bounding box center [247, 55] width 50 height 10
type input "2025-09-09"
click at [304, 187] on div at bounding box center [211, 108] width 423 height 217
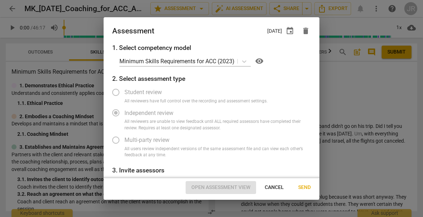
click at [304, 187] on span "Send" at bounding box center [304, 187] width 13 height 7
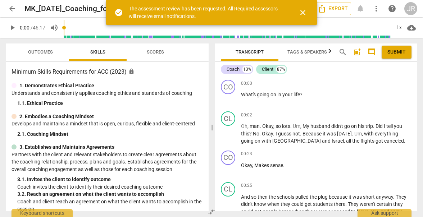
radio input "false"
click at [196, 121] on p "Develops and maintains a mindset that is open, curious, flexible and client-cen…" at bounding box center [108, 124] width 192 height 8
click at [195, 110] on div "Minimum Skills Requirements for ACC (2023) lock 1. Demonstrates Ethical Practic…" at bounding box center [107, 137] width 203 height 150
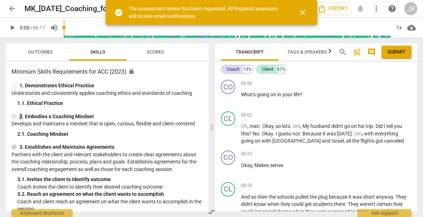
click at [195, 110] on div "Minimum Skills Requirements for ACC (2023) lock 1. Demonstrates Ethical Practic…" at bounding box center [107, 137] width 203 height 150
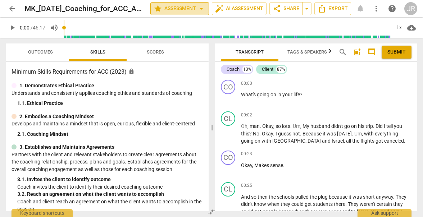
click at [201, 9] on span "arrow_drop_down" at bounding box center [201, 8] width 9 height 9
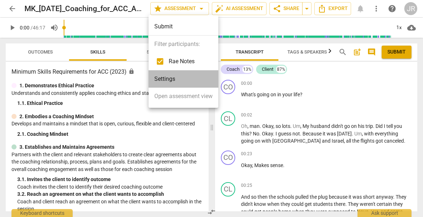
click at [190, 80] on li "Settings" at bounding box center [184, 79] width 70 height 17
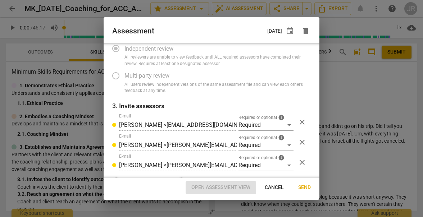
scroll to position [73, 0]
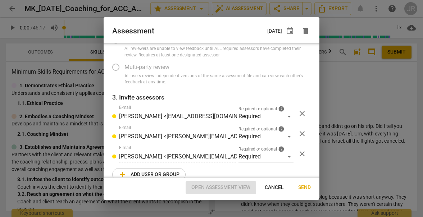
click at [273, 188] on span "Cancel" at bounding box center [274, 187] width 19 height 7
radio input "false"
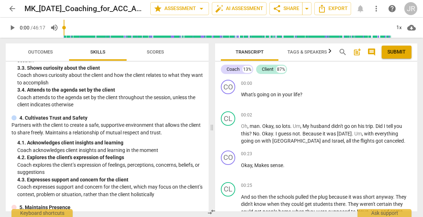
scroll to position [150, 0]
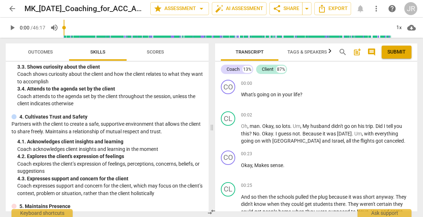
click at [10, 9] on span "arrow_back" at bounding box center [12, 8] width 9 height 9
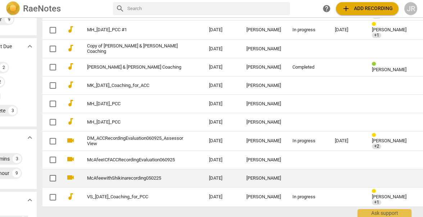
scroll to position [110, 40]
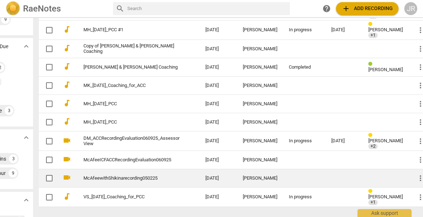
click at [417, 174] on span "more_vert" at bounding box center [421, 178] width 9 height 9
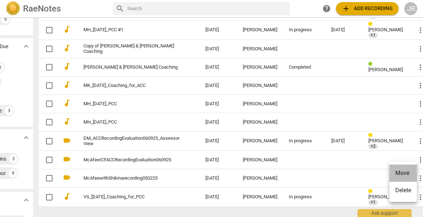
click at [405, 173] on li "Move" at bounding box center [403, 173] width 27 height 17
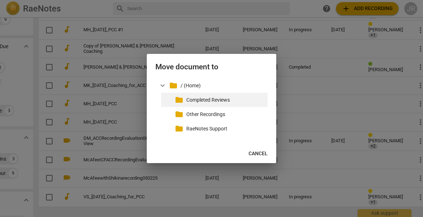
click at [229, 101] on p "Completed Reviews" at bounding box center [226, 100] width 78 height 8
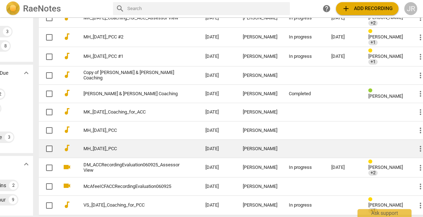
scroll to position [84, 40]
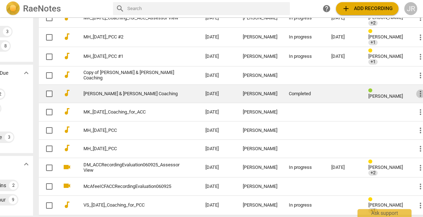
click at [417, 91] on span "more_vert" at bounding box center [421, 94] width 9 height 9
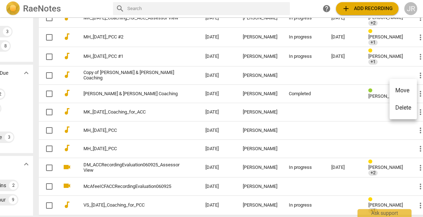
click at [407, 90] on li "Move" at bounding box center [403, 90] width 27 height 17
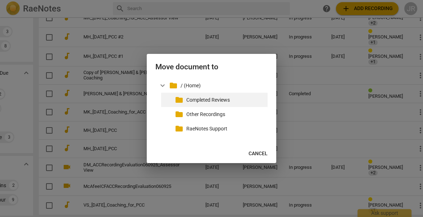
click at [229, 101] on p "Completed Reviews" at bounding box center [226, 100] width 78 height 8
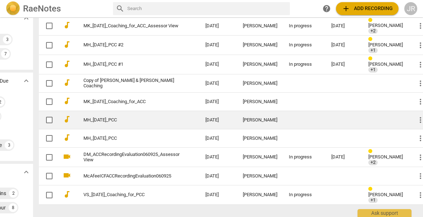
scroll to position [109, 40]
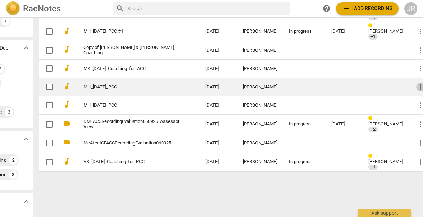
click at [417, 83] on span "more_vert" at bounding box center [421, 87] width 9 height 9
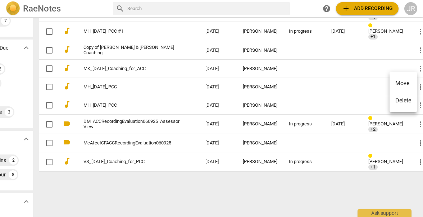
click at [401, 86] on li "Move" at bounding box center [403, 83] width 27 height 17
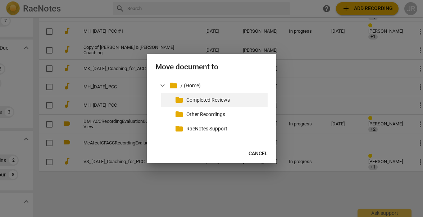
click at [235, 100] on p "Completed Reviews" at bounding box center [226, 100] width 78 height 8
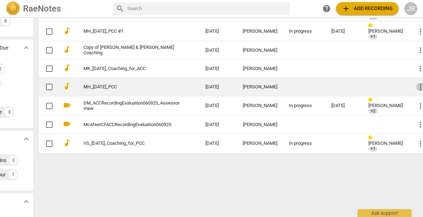
click at [417, 83] on span "more_vert" at bounding box center [421, 87] width 9 height 9
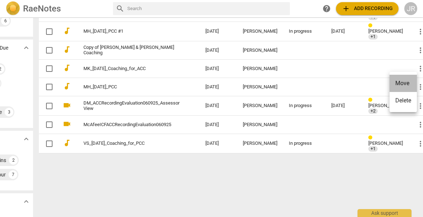
click at [405, 80] on li "Move" at bounding box center [403, 83] width 27 height 17
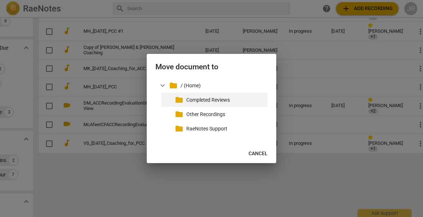
click at [222, 102] on p "Completed Reviews" at bounding box center [226, 100] width 78 height 8
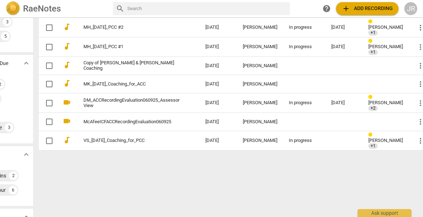
scroll to position [90, 40]
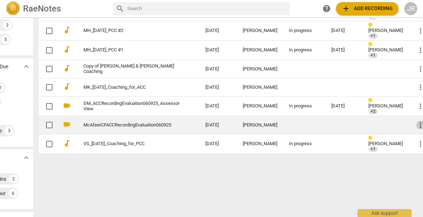
click at [417, 121] on span "more_vert" at bounding box center [421, 125] width 9 height 9
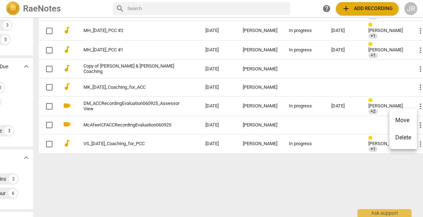
click at [409, 119] on li "Move" at bounding box center [403, 120] width 27 height 17
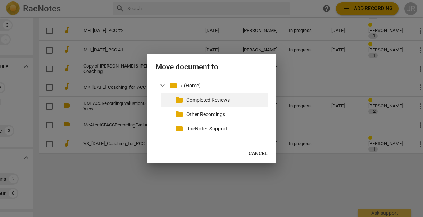
click at [211, 97] on p "Completed Reviews" at bounding box center [226, 100] width 78 height 8
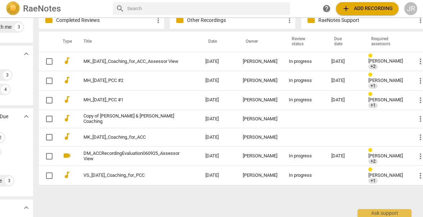
scroll to position [22, 40]
